Goal: Information Seeking & Learning: Learn about a topic

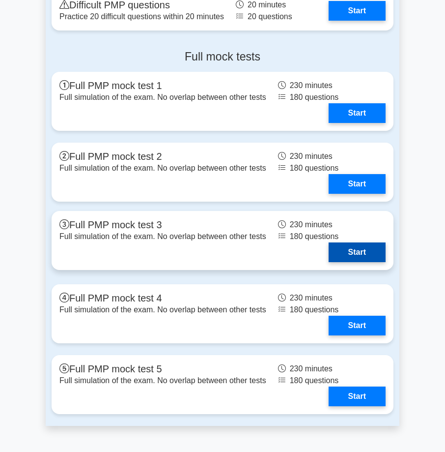
scroll to position [3048, 0]
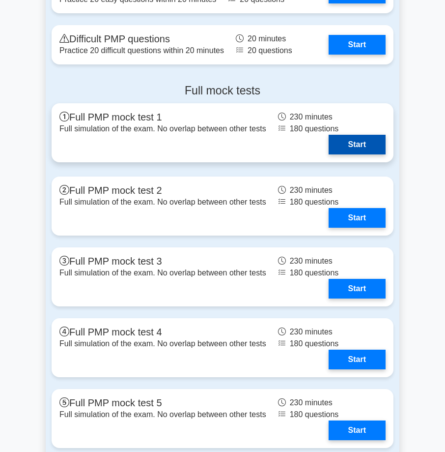
click at [367, 145] on link "Start" at bounding box center [357, 145] width 57 height 20
